Goal: Use online tool/utility: Use online tool/utility

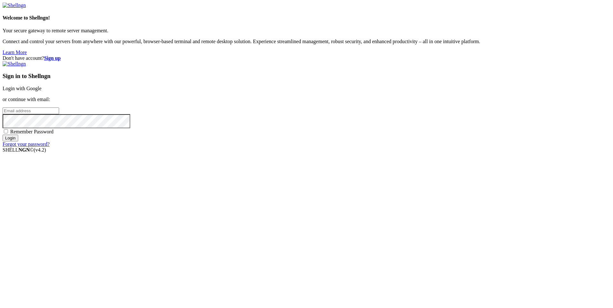
type input "[PERSON_NAME][EMAIL_ADDRESS][DOMAIN_NAME]"
click at [18, 141] on input "Login" at bounding box center [11, 137] width 16 height 7
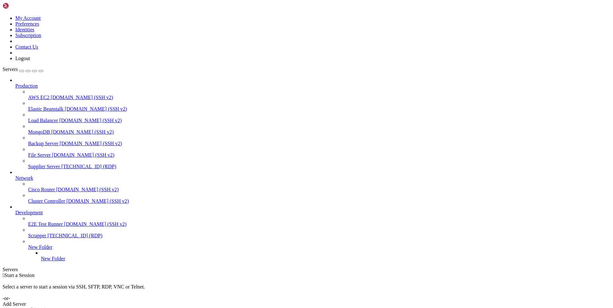
click at [47, 164] on link "Supplier Server [TECHNICAL_ID] (RDP)" at bounding box center [319, 167] width 583 height 6
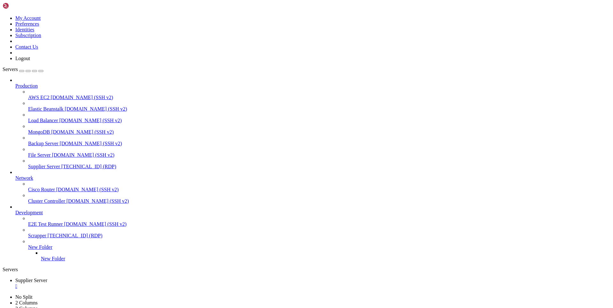
click at [127, 283] on div "" at bounding box center [312, 286] width 595 height 6
